Goal: Information Seeking & Learning: Learn about a topic

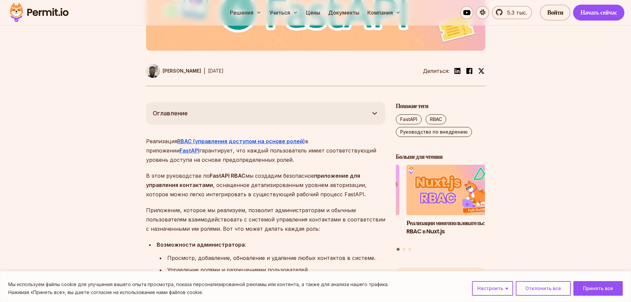
scroll to position [313, 0]
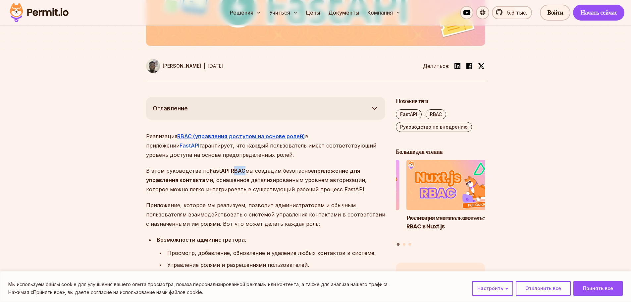
drag, startPoint x: 243, startPoint y: 172, endPoint x: 230, endPoint y: 171, distance: 12.9
click at [230, 171] on p "В этом руководстве по FastAPI RBAC мы создадим безопасное приложение для управл…" at bounding box center [265, 180] width 239 height 28
copy font "BAC"
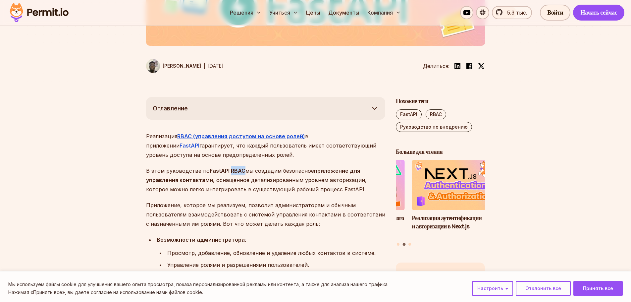
copy font "RBAC"
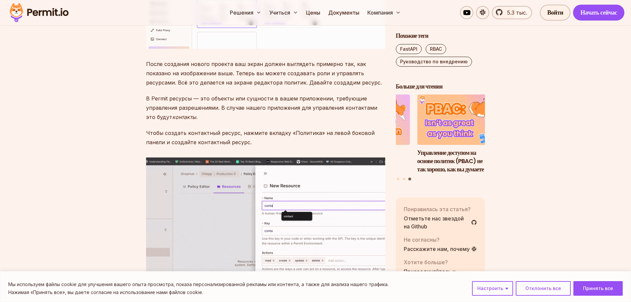
scroll to position [2079, 0]
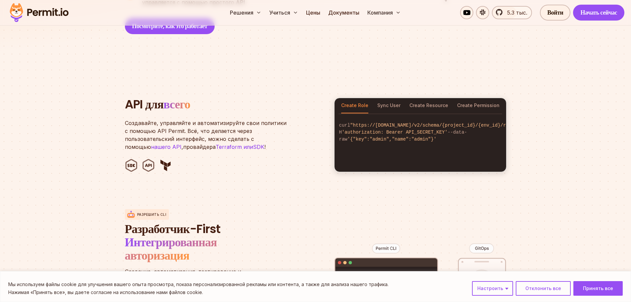
scroll to position [530, 0]
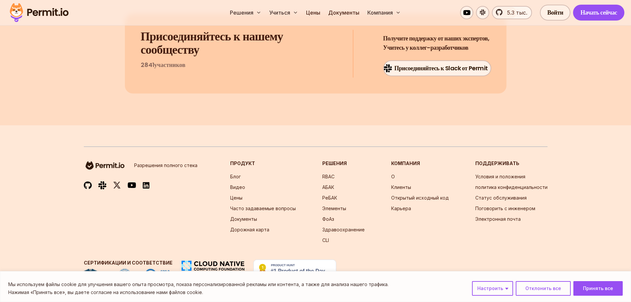
scroll to position [5370, 0]
